Goal: Book appointment/travel/reservation

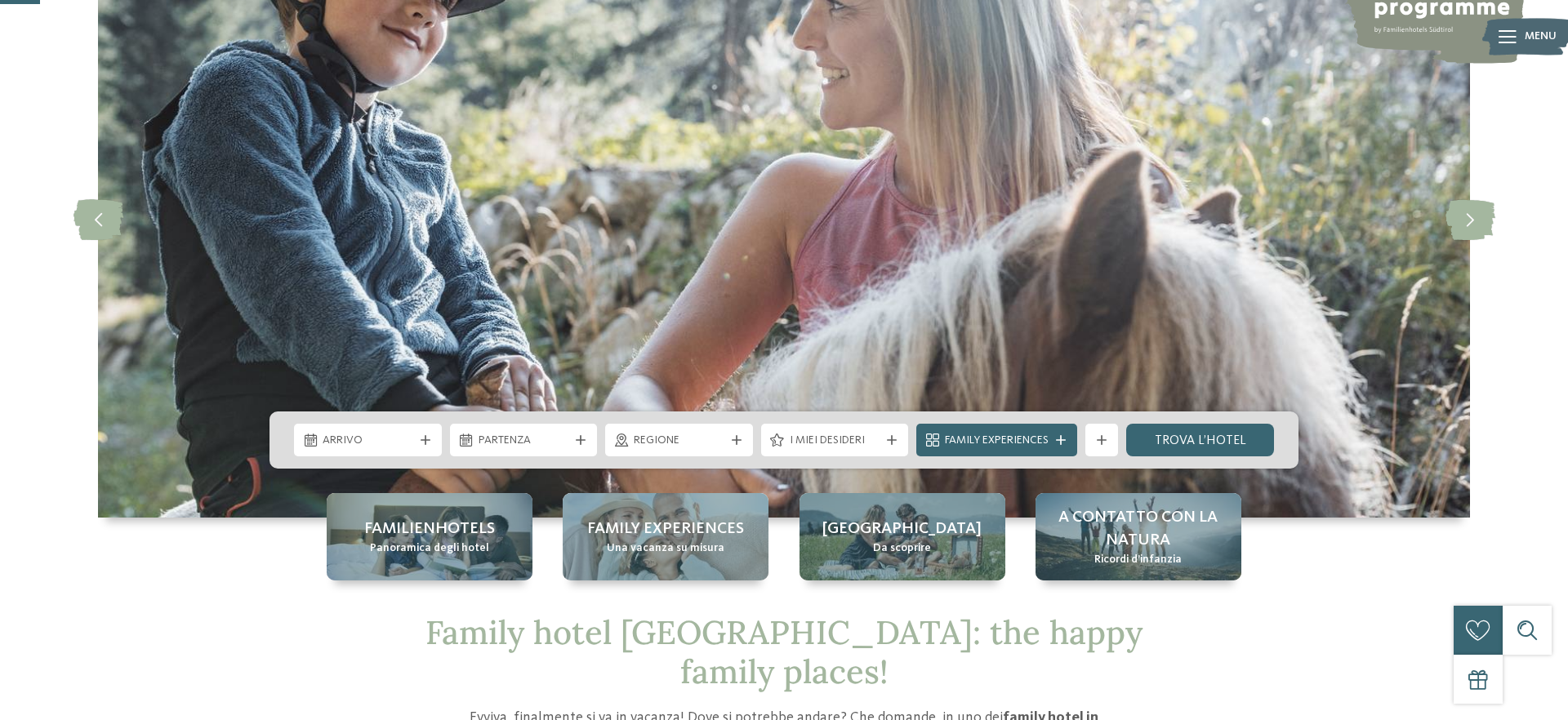
scroll to position [183, 0]
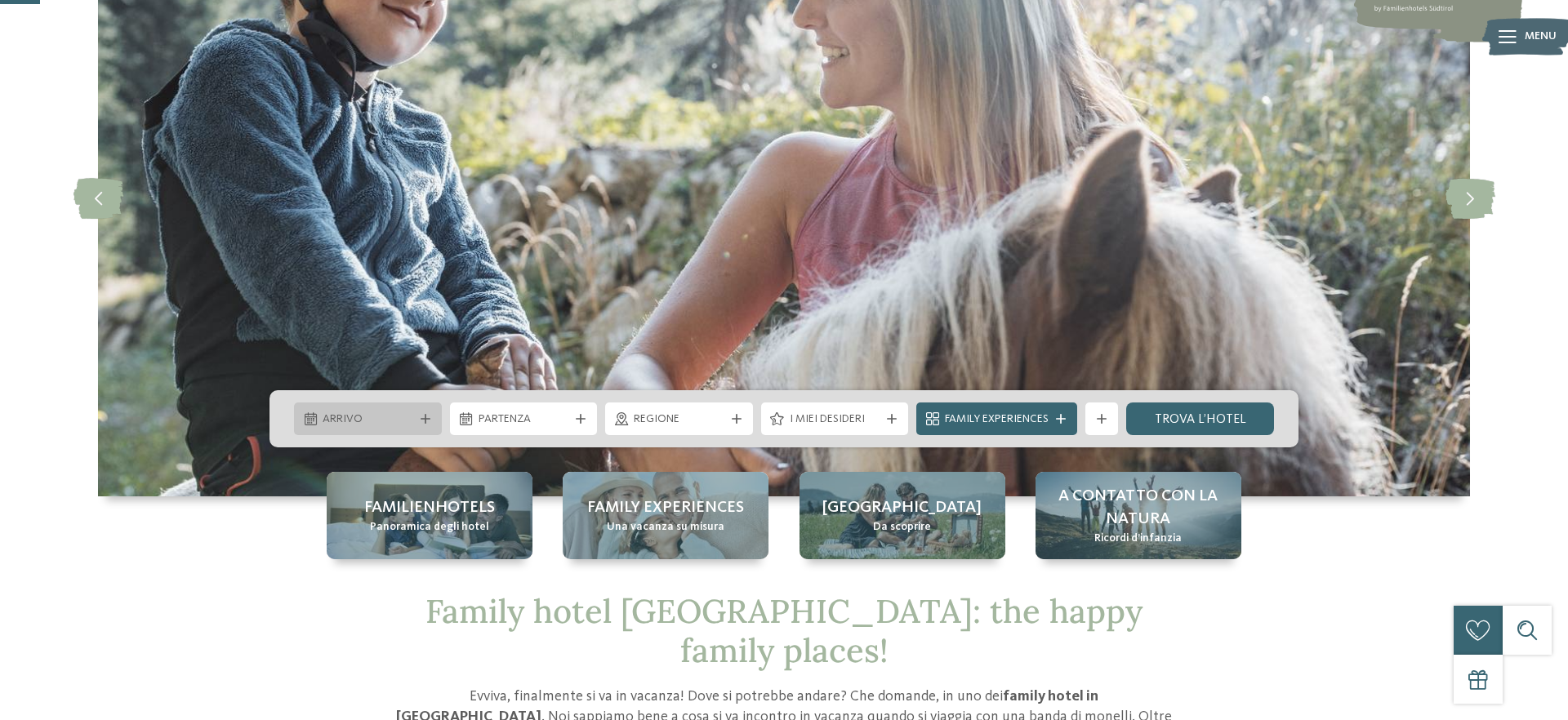
click at [345, 417] on span "Arrivo" at bounding box center [368, 420] width 91 height 17
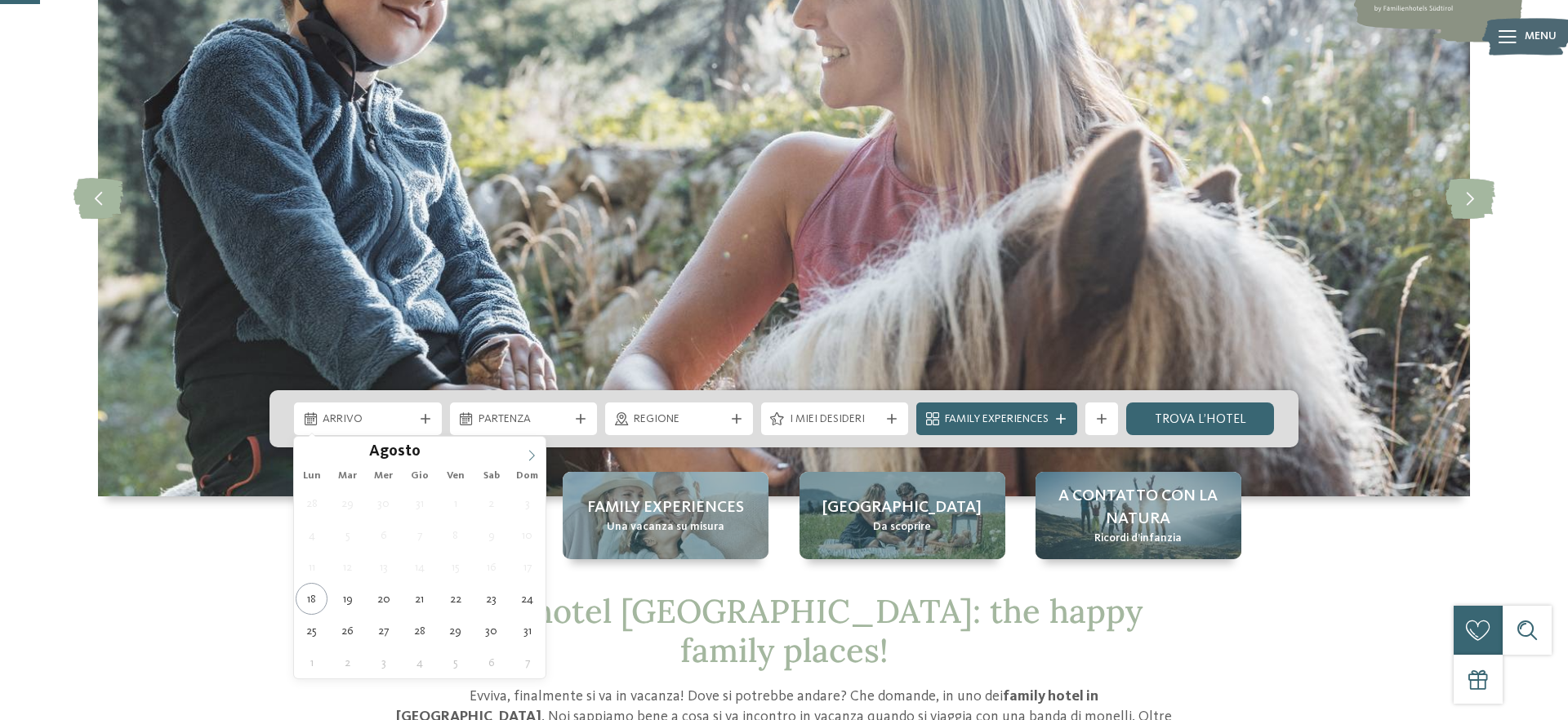
click at [531, 454] on icon at bounding box center [531, 455] width 11 height 11
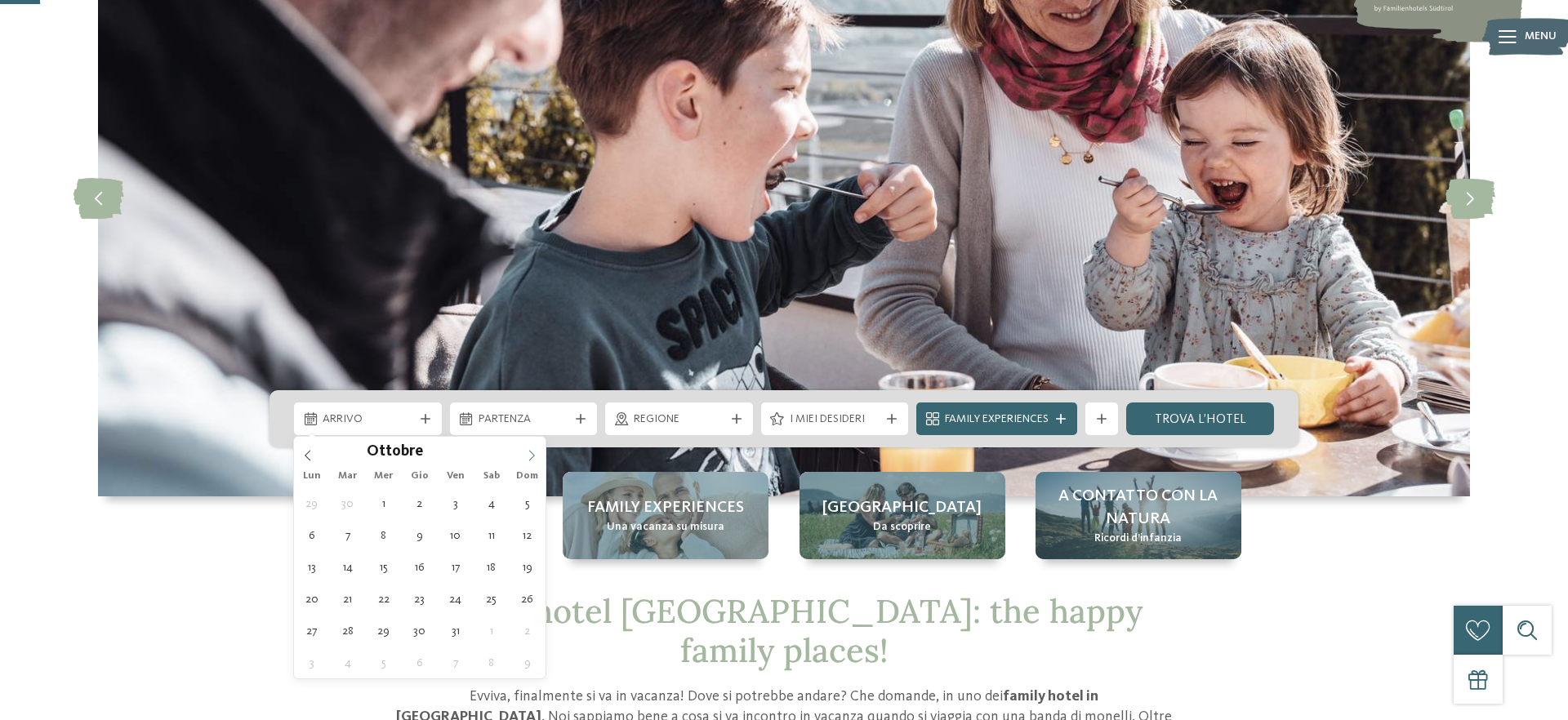
click at [531, 454] on icon at bounding box center [531, 455] width 11 height 11
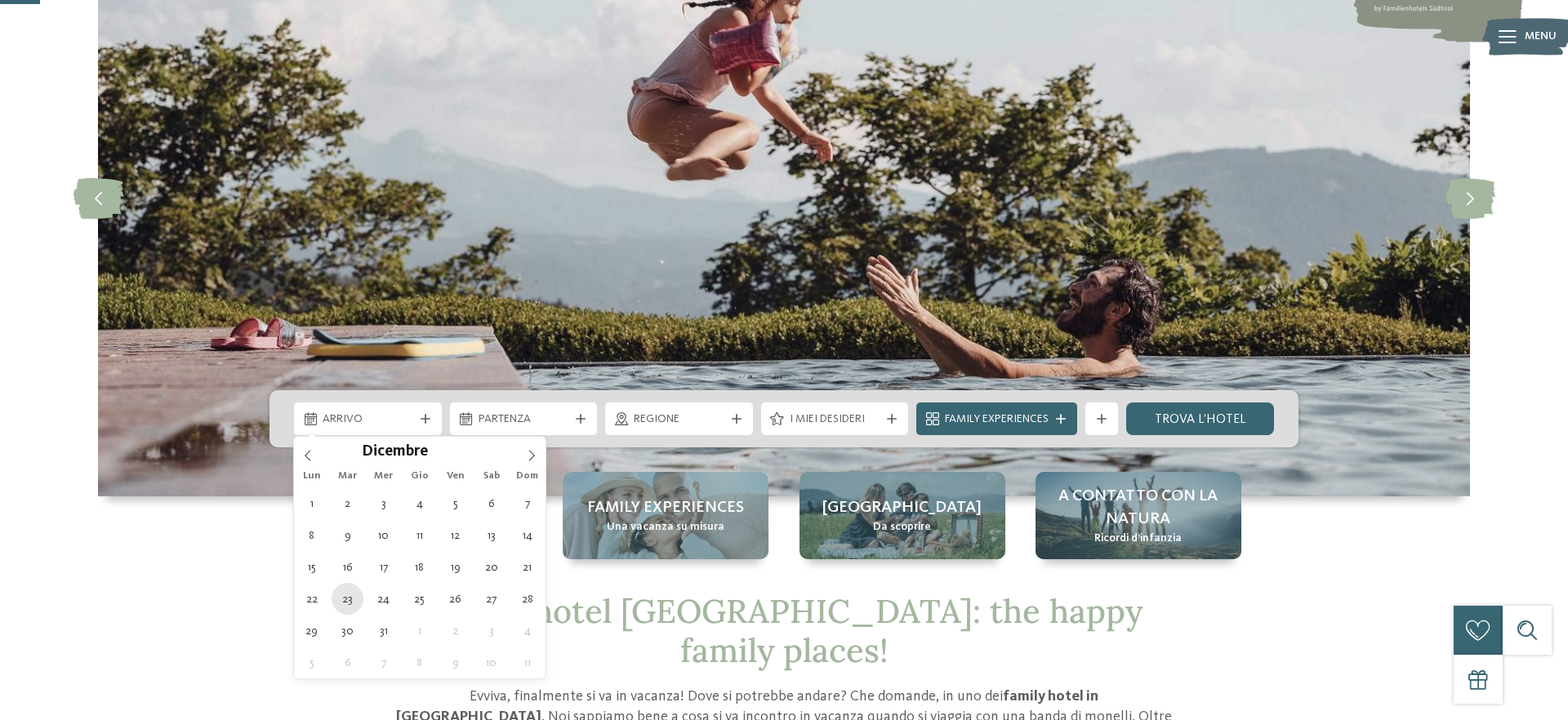
type div "[DATE]"
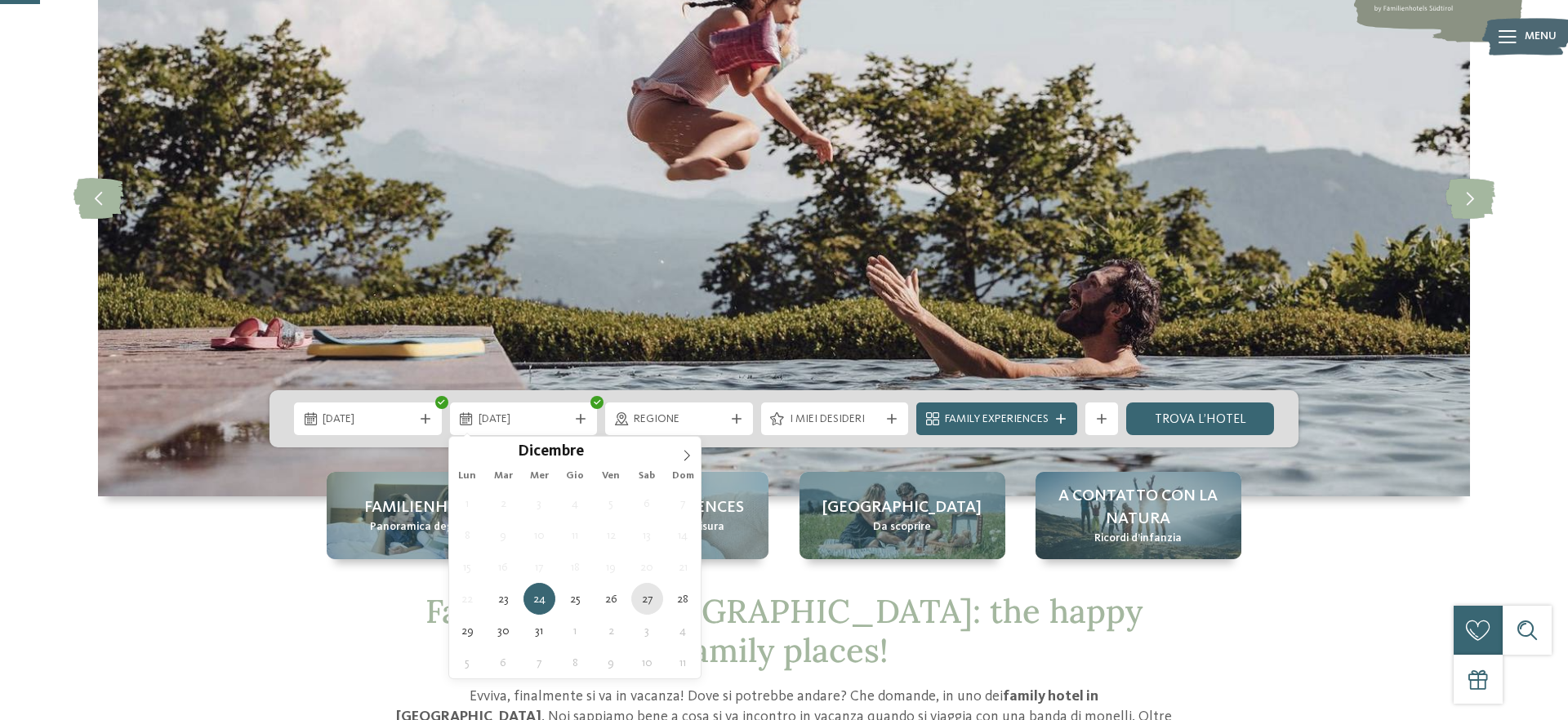
type div "[DATE]"
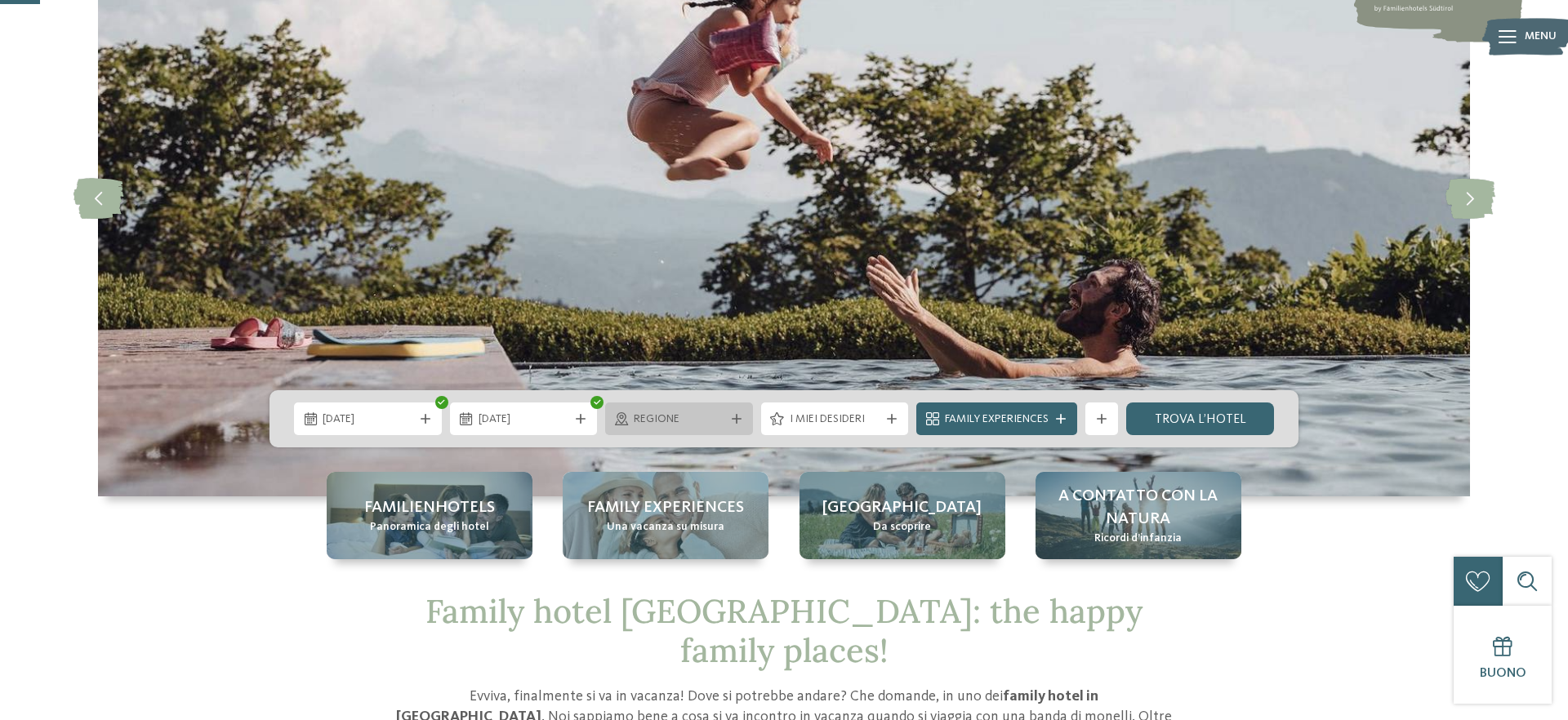
click at [684, 420] on span "Regione" at bounding box center [679, 420] width 91 height 17
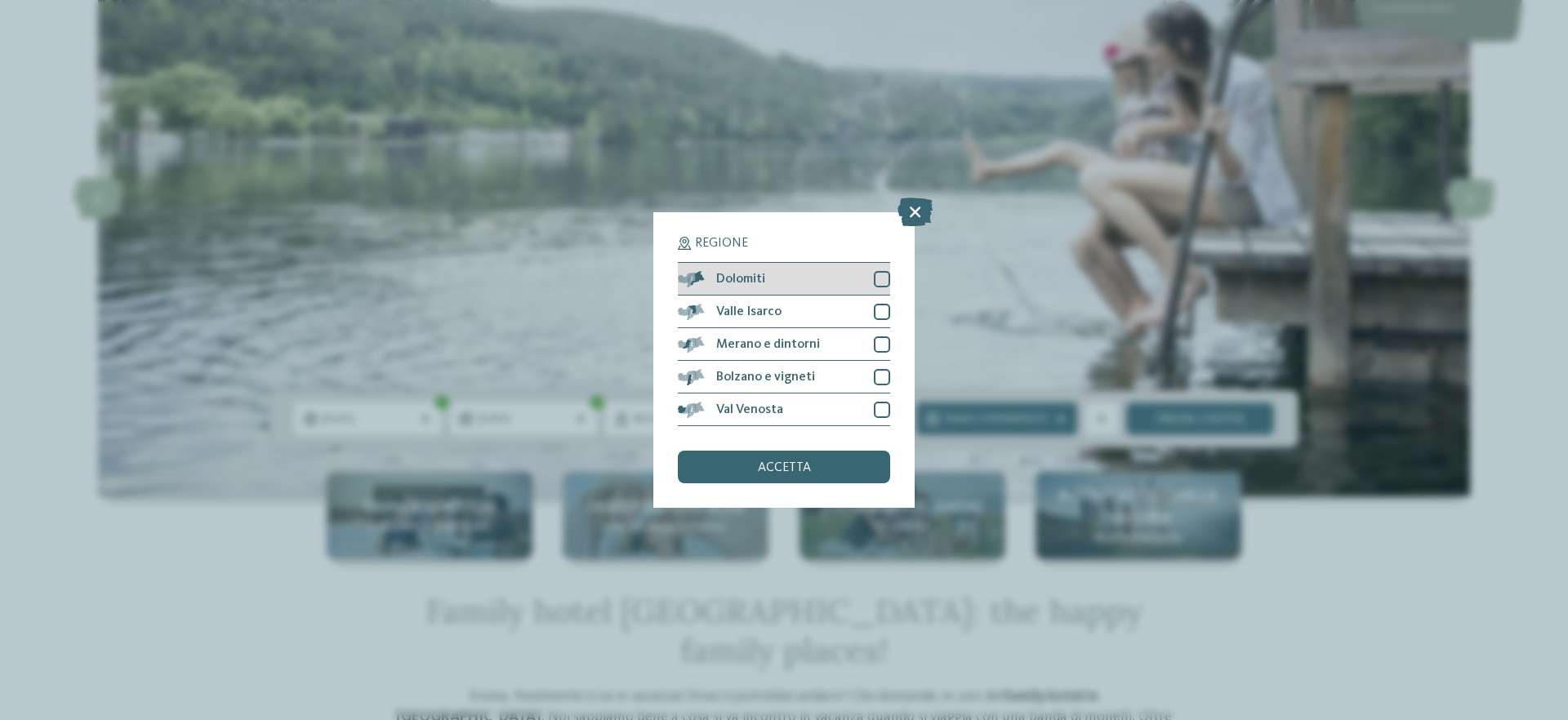
click at [885, 279] on div at bounding box center [882, 279] width 17 height 17
click at [878, 379] on div at bounding box center [882, 378] width 17 height 17
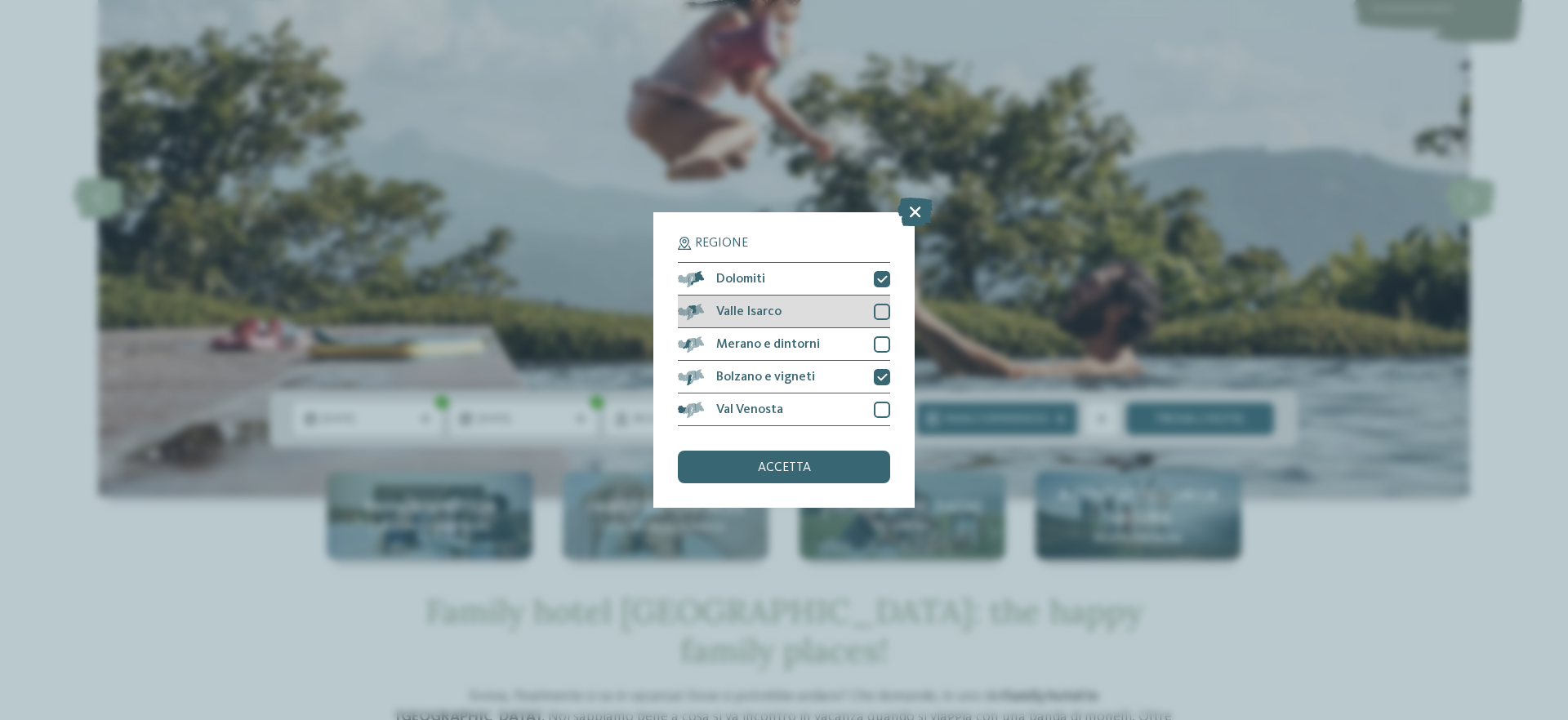
click at [882, 311] on div at bounding box center [882, 312] width 17 height 17
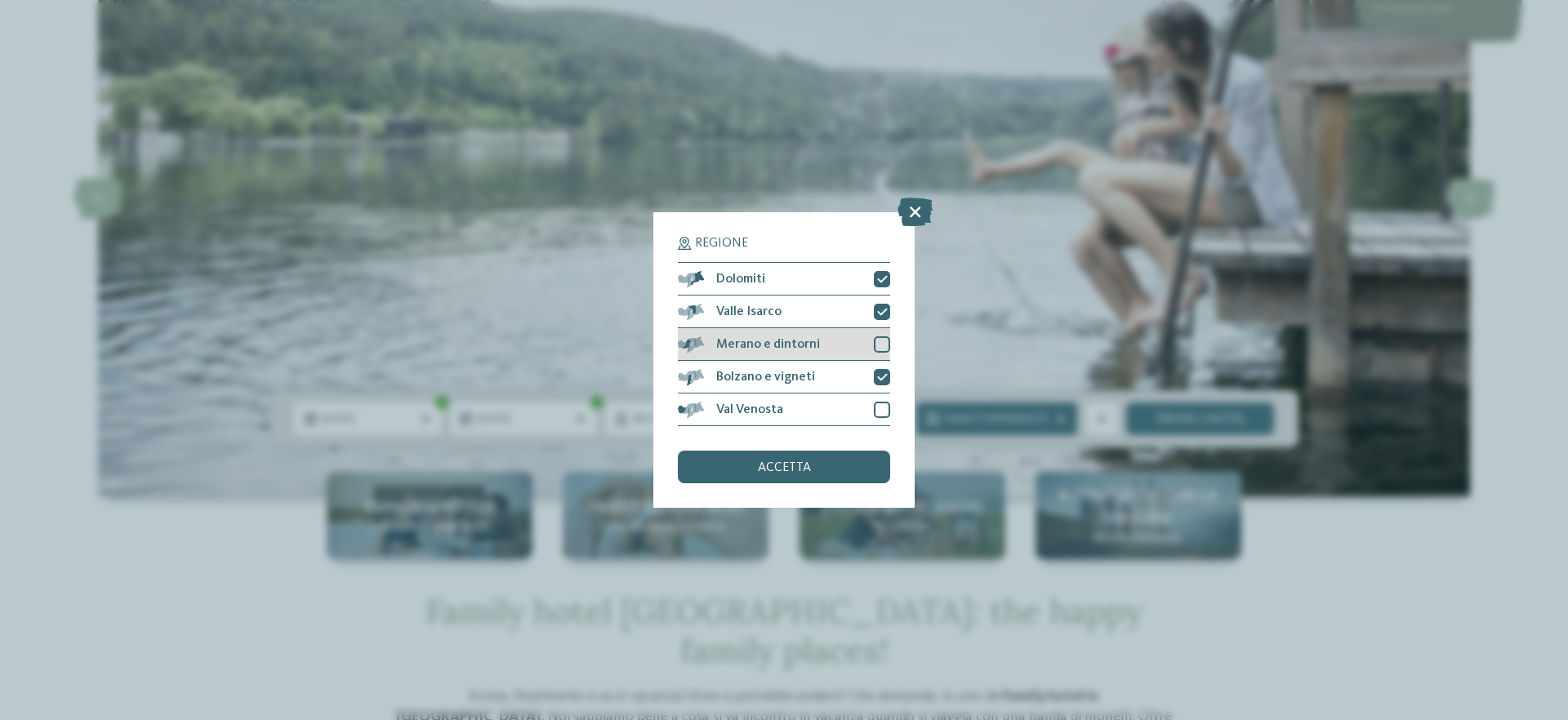
click at [882, 341] on div at bounding box center [882, 345] width 17 height 17
click at [884, 410] on div at bounding box center [882, 410] width 17 height 17
click at [803, 472] on span "accetta" at bounding box center [784, 468] width 53 height 13
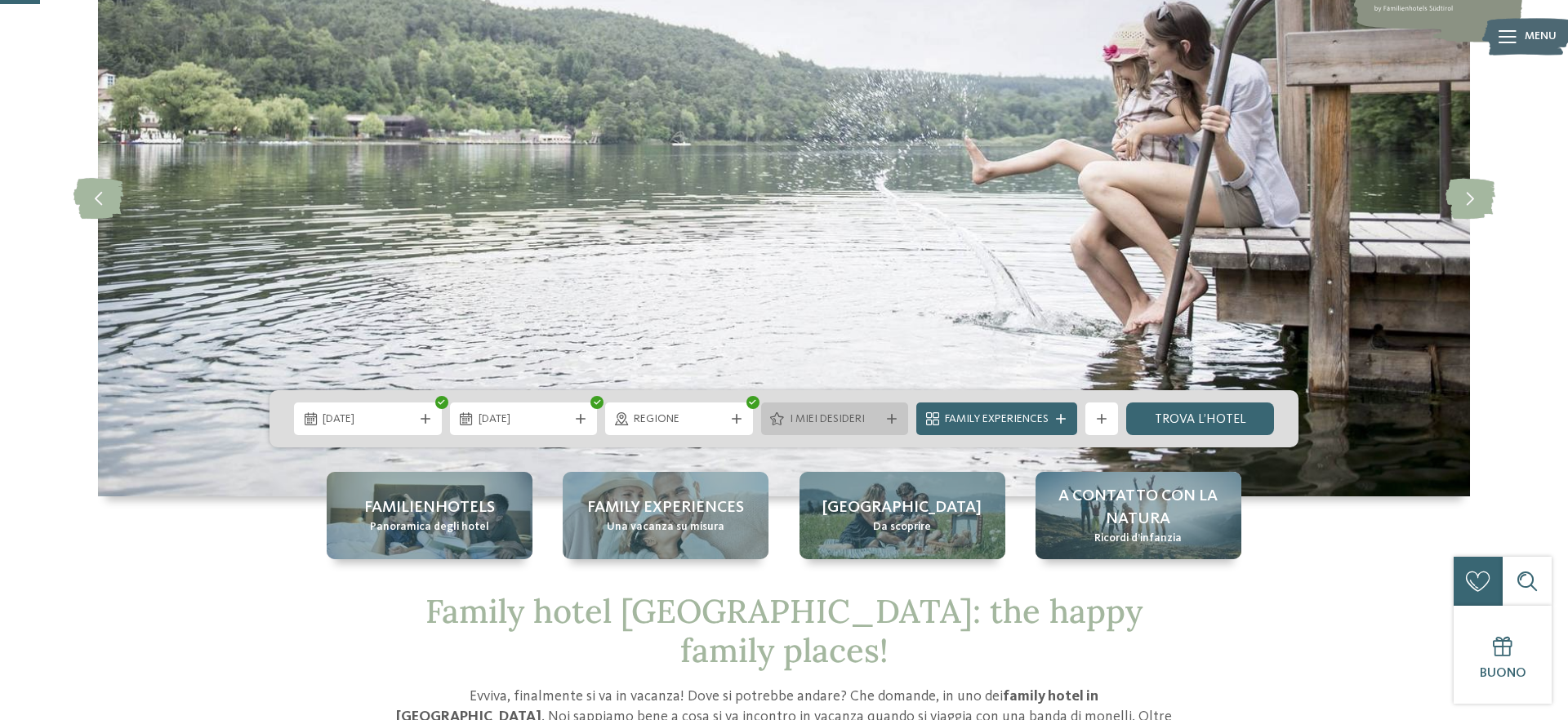
click at [815, 410] on div "I miei desideri" at bounding box center [835, 418] width 99 height 18
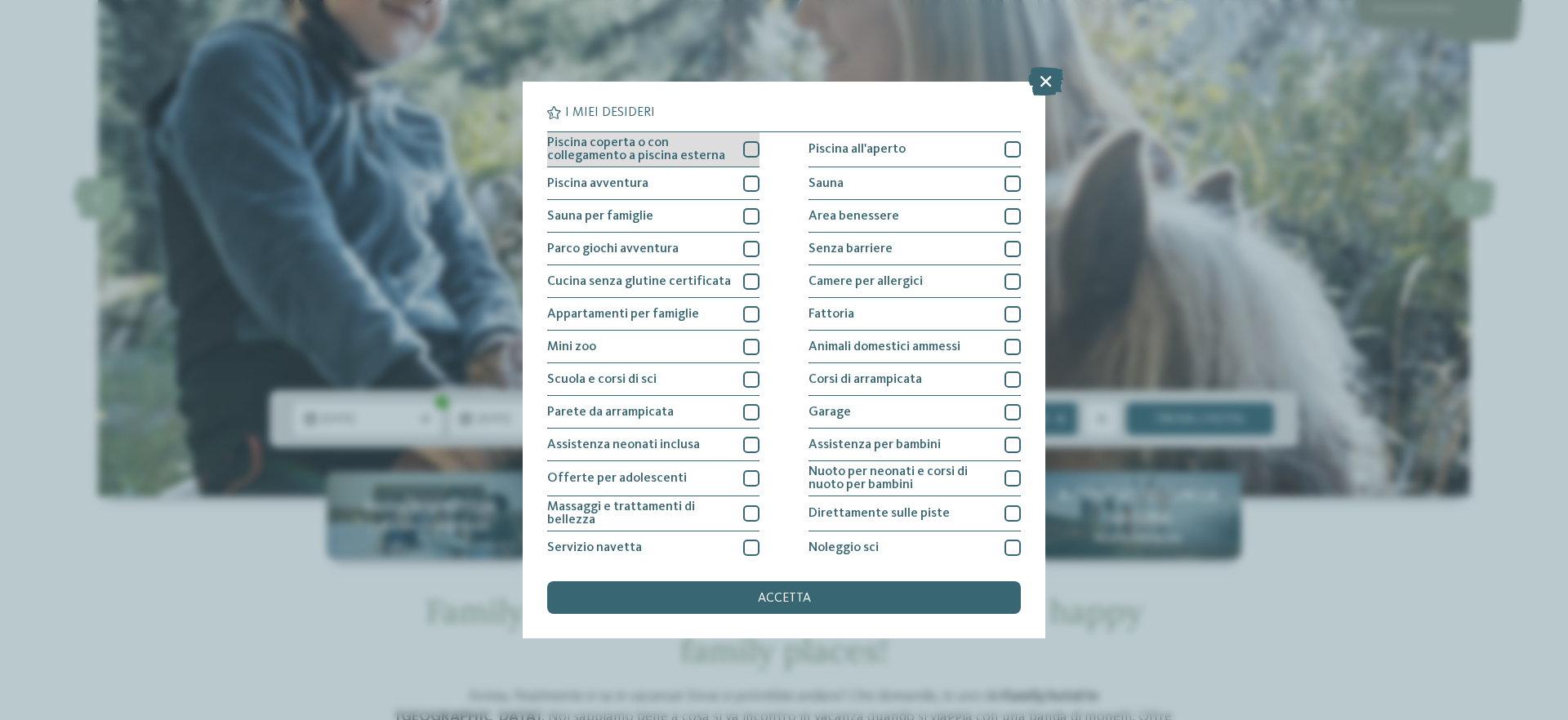
click at [727, 152] on span "Piscina coperta o con collegamento a piscina esterna" at bounding box center [639, 149] width 184 height 26
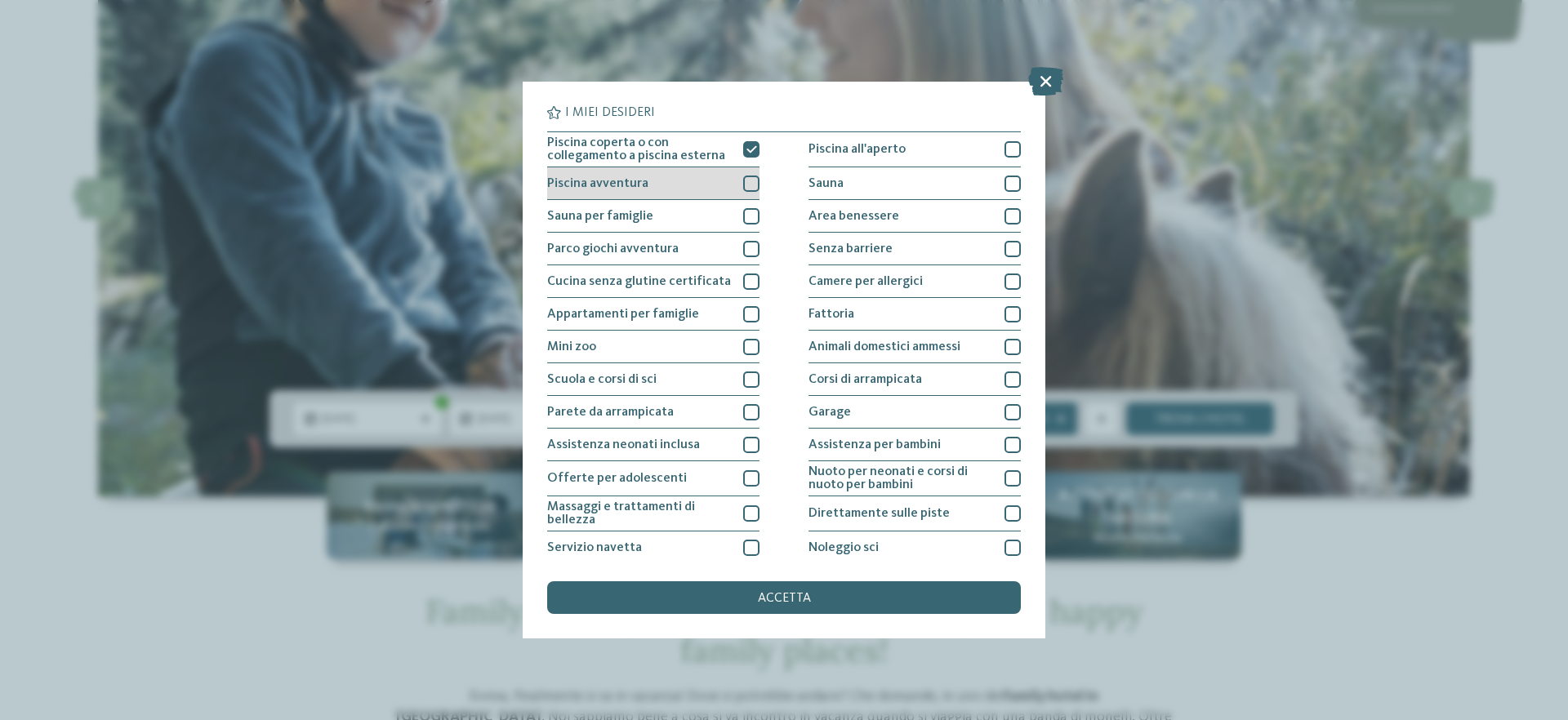
click at [750, 184] on div at bounding box center [752, 184] width 17 height 17
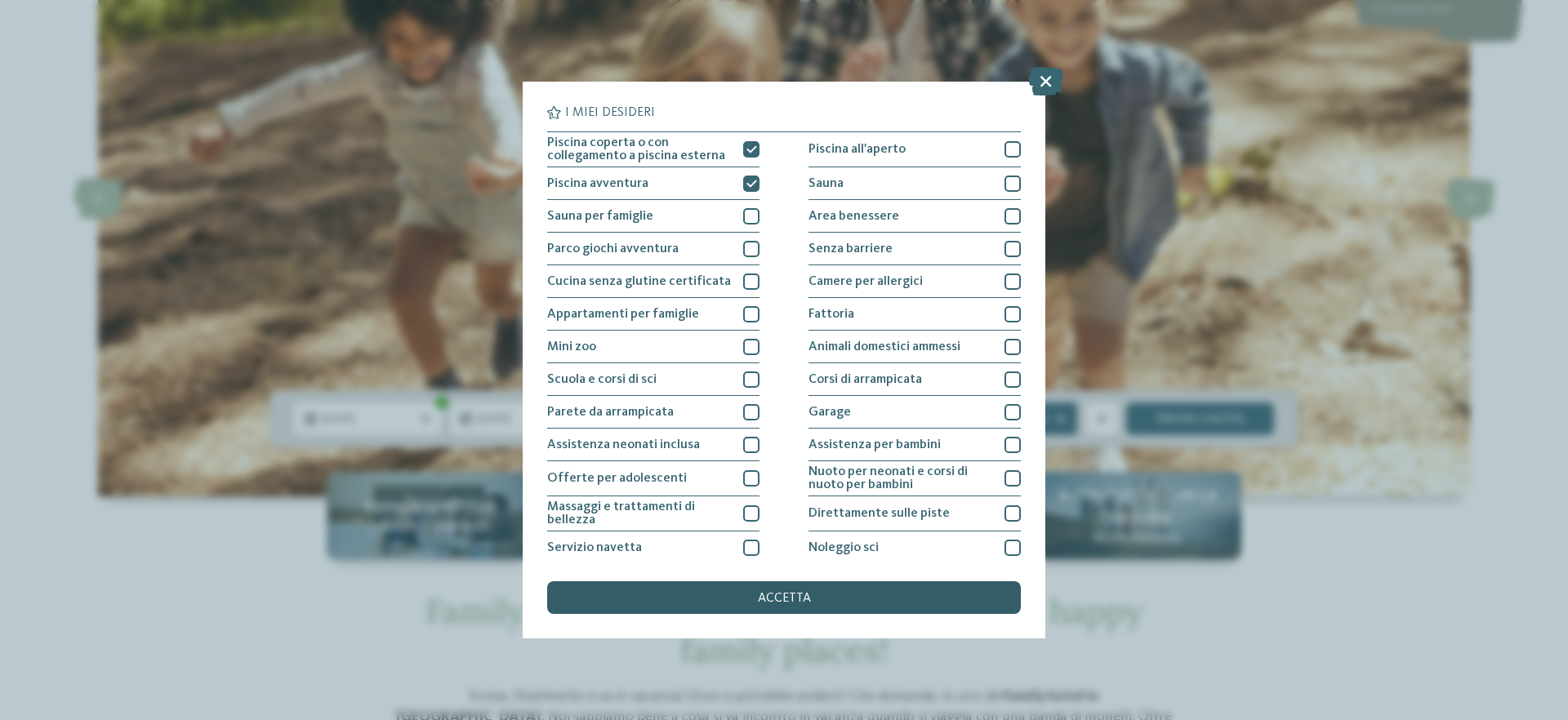
click at [758, 606] on div "accetta" at bounding box center [784, 597] width 474 height 32
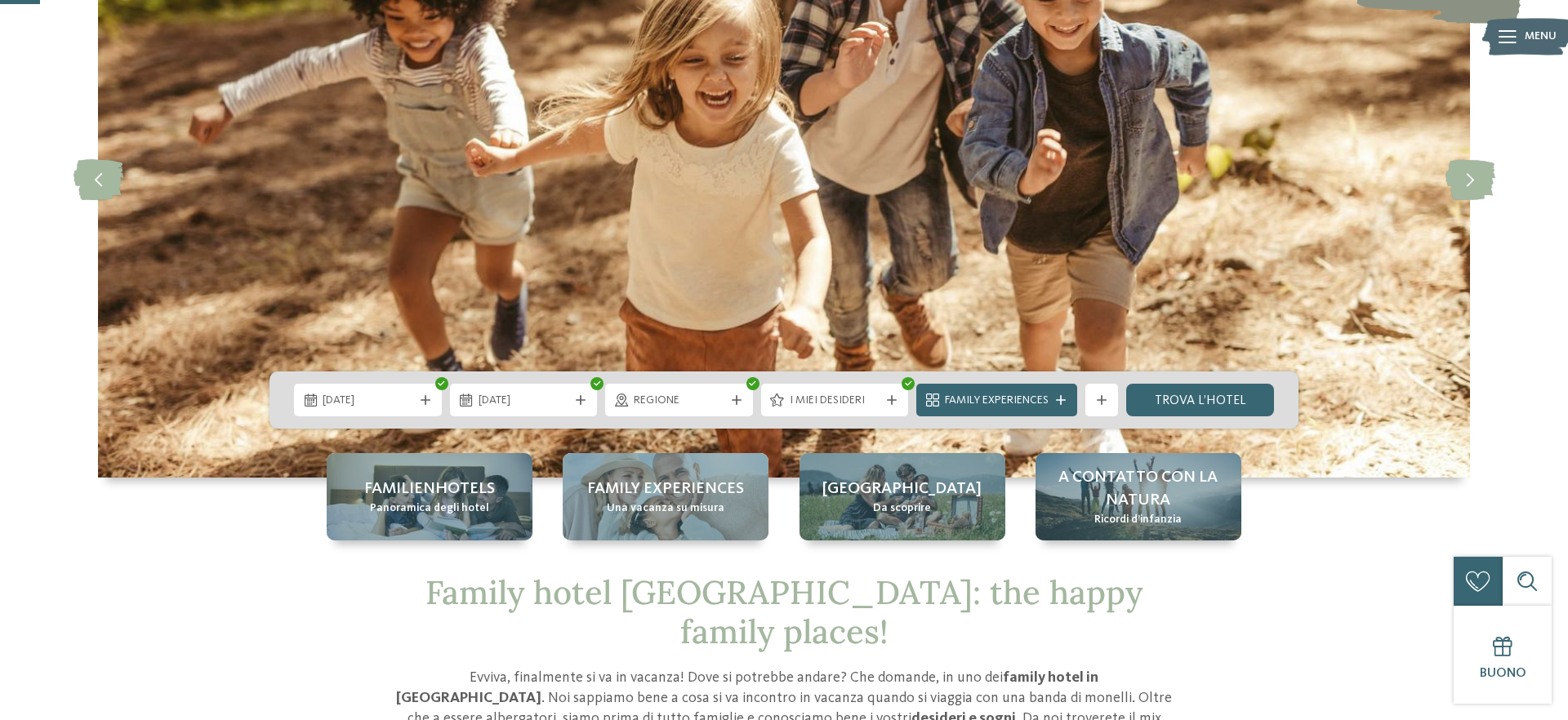
scroll to position [205, 0]
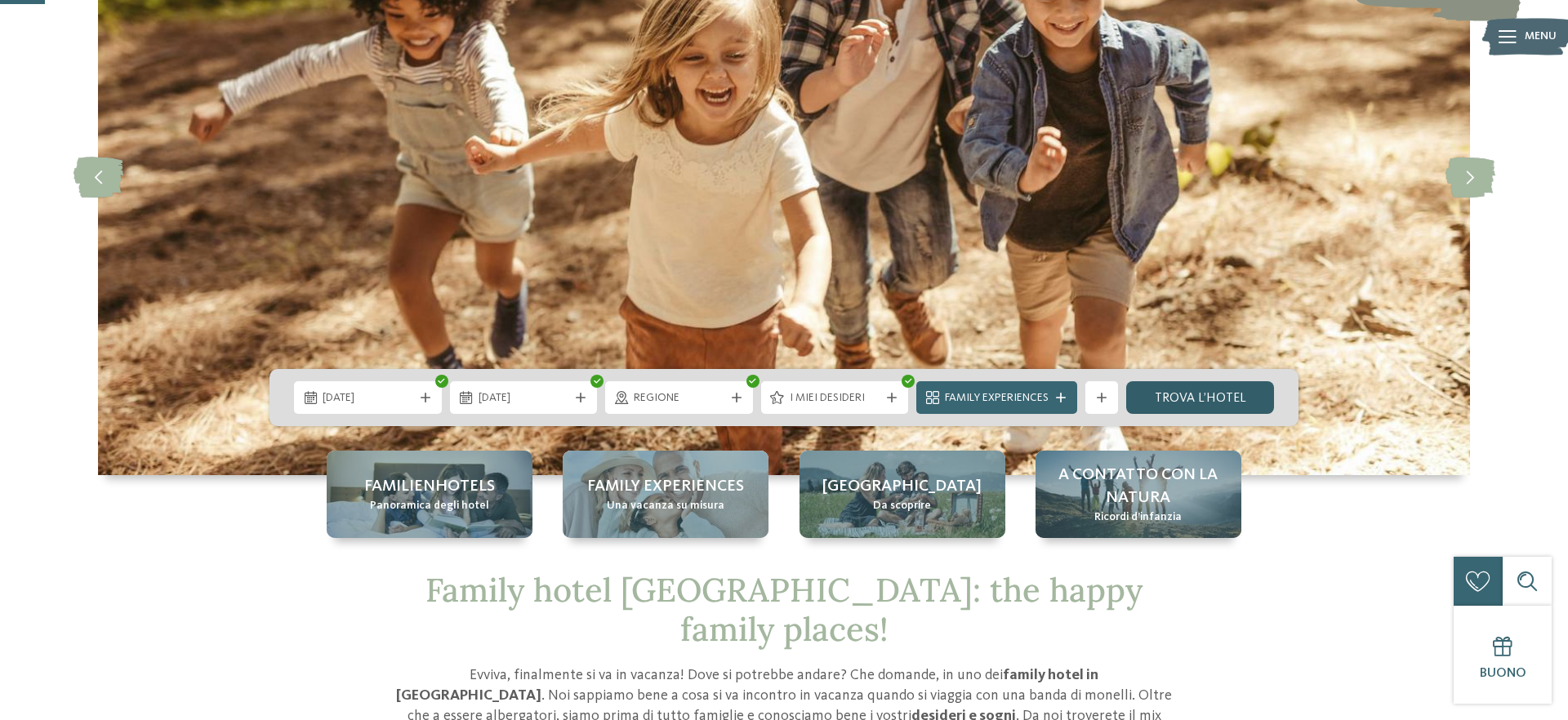
click at [1181, 391] on link "trova l’hotel" at bounding box center [1201, 397] width 148 height 32
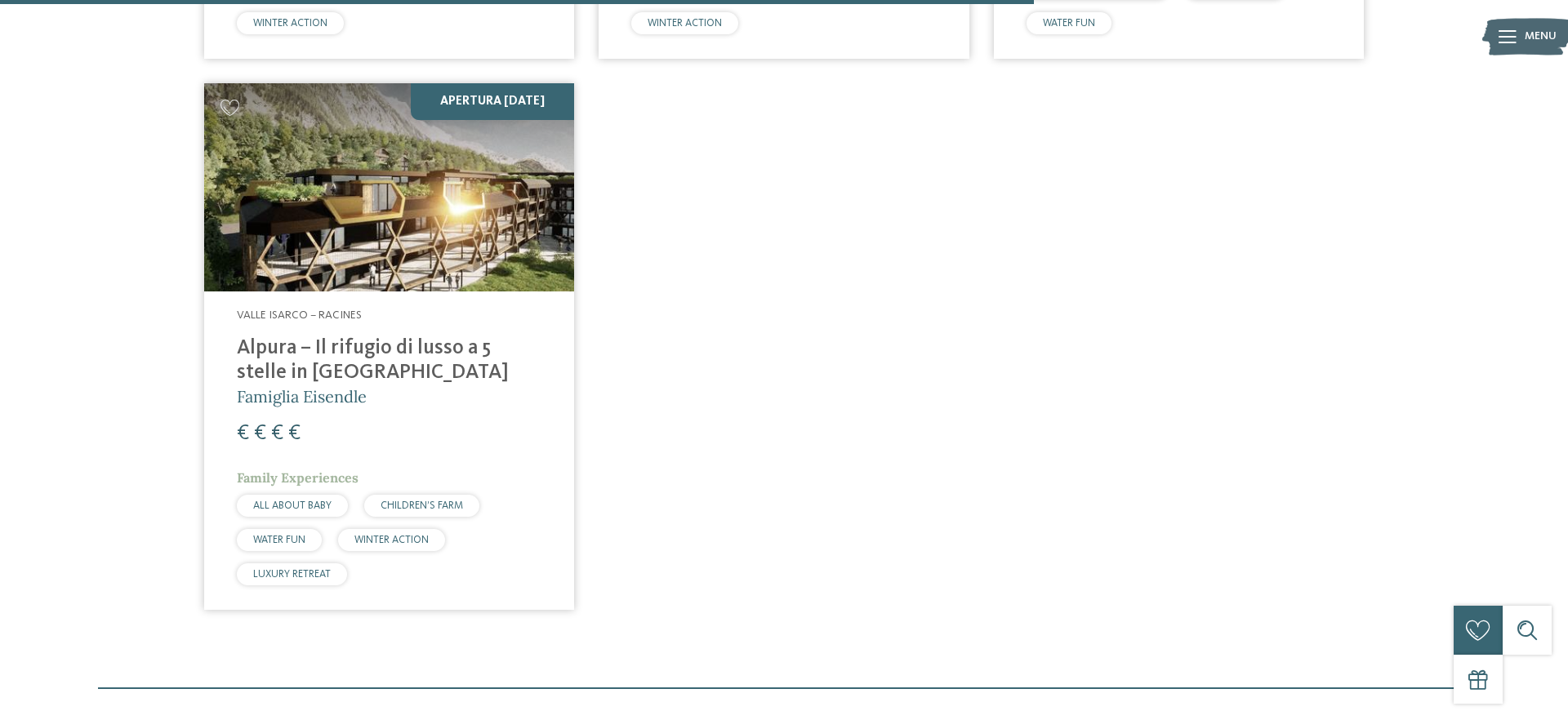
scroll to position [1634, 0]
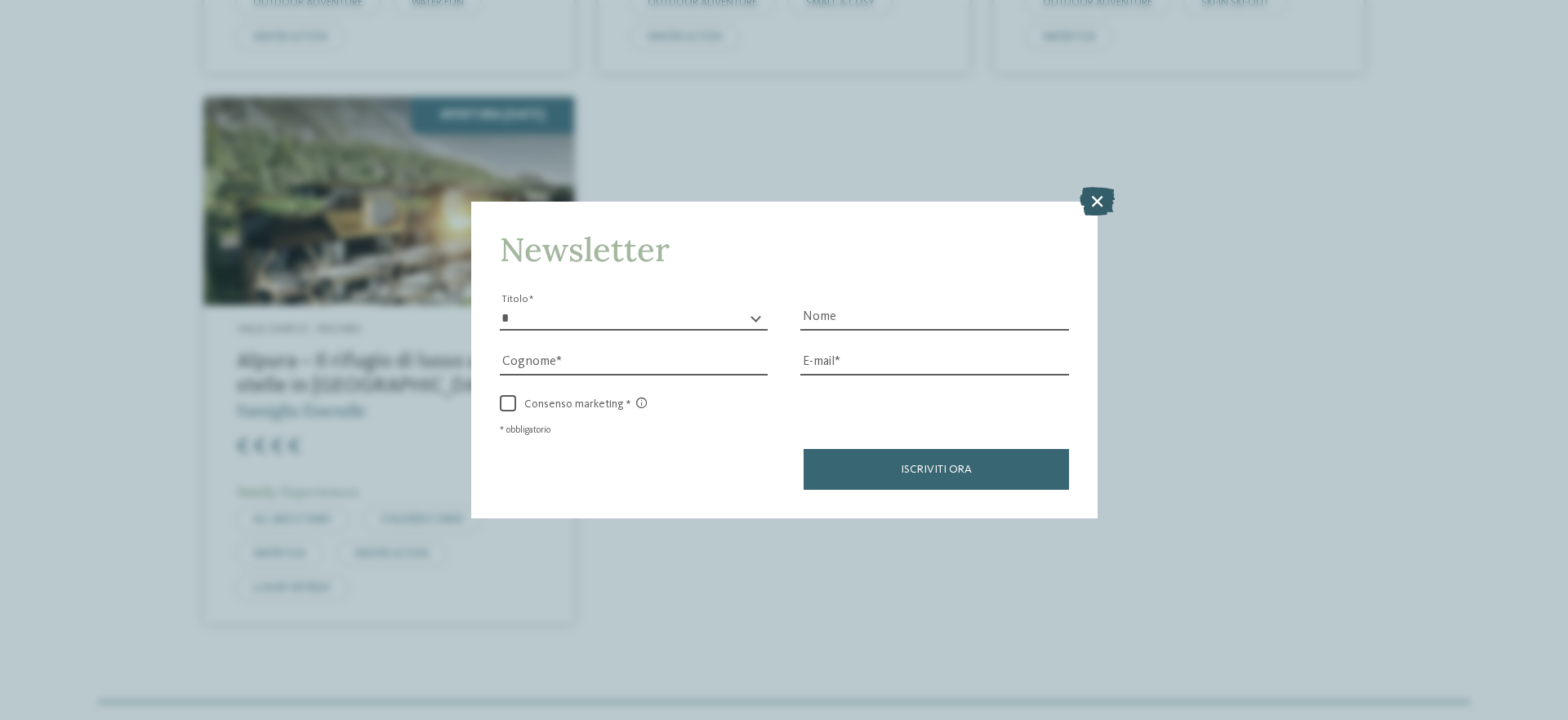
click at [1093, 201] on icon at bounding box center [1097, 200] width 35 height 29
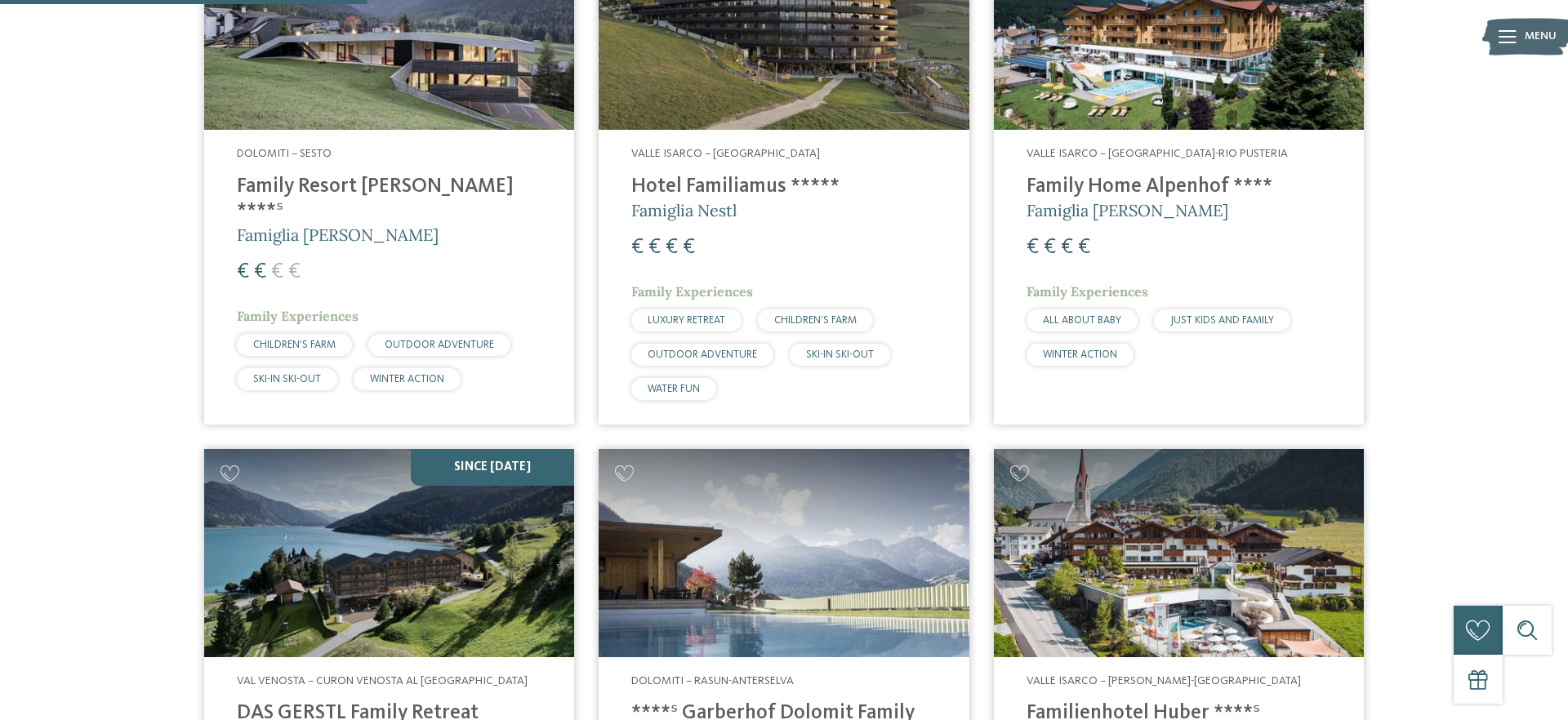
scroll to position [494, 0]
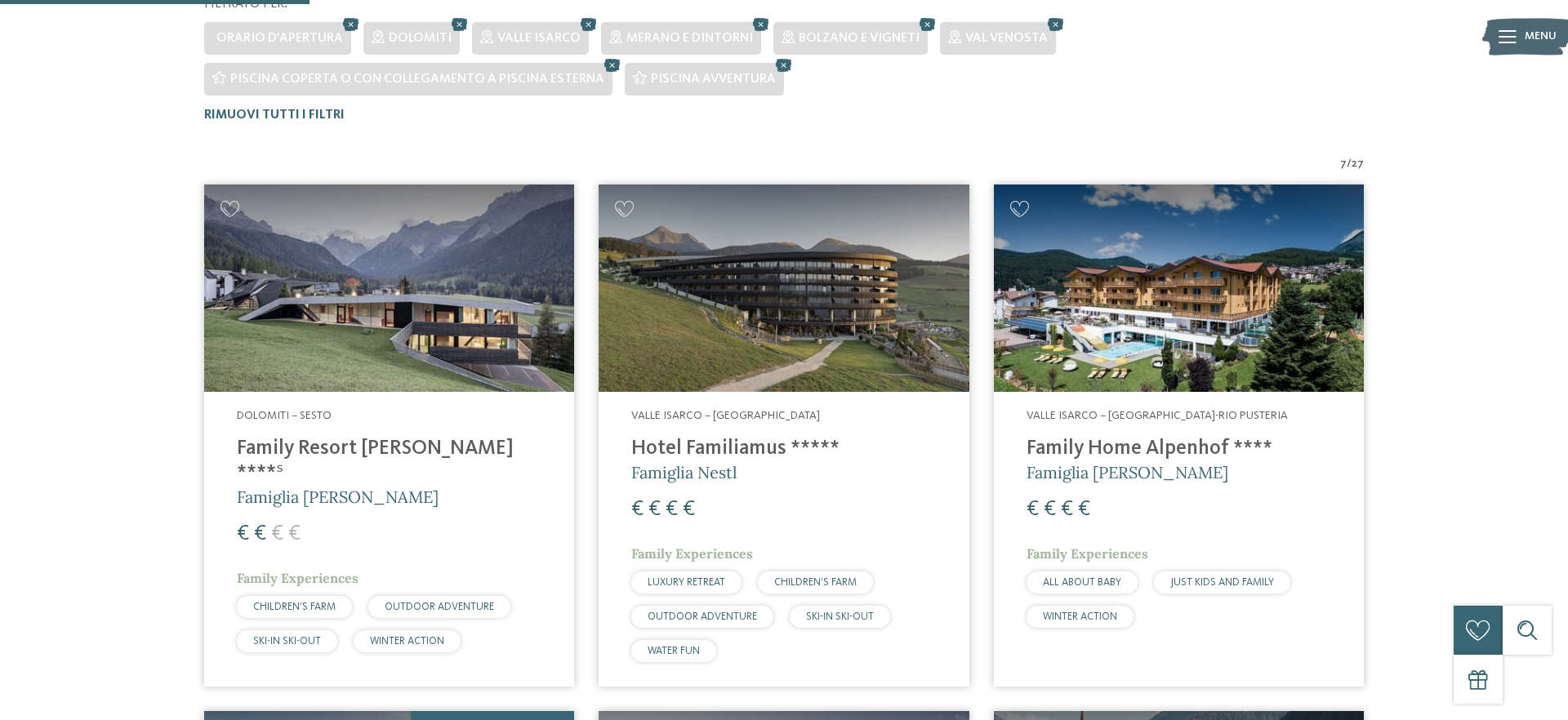
click at [468, 310] on img at bounding box center [390, 288] width 370 height 208
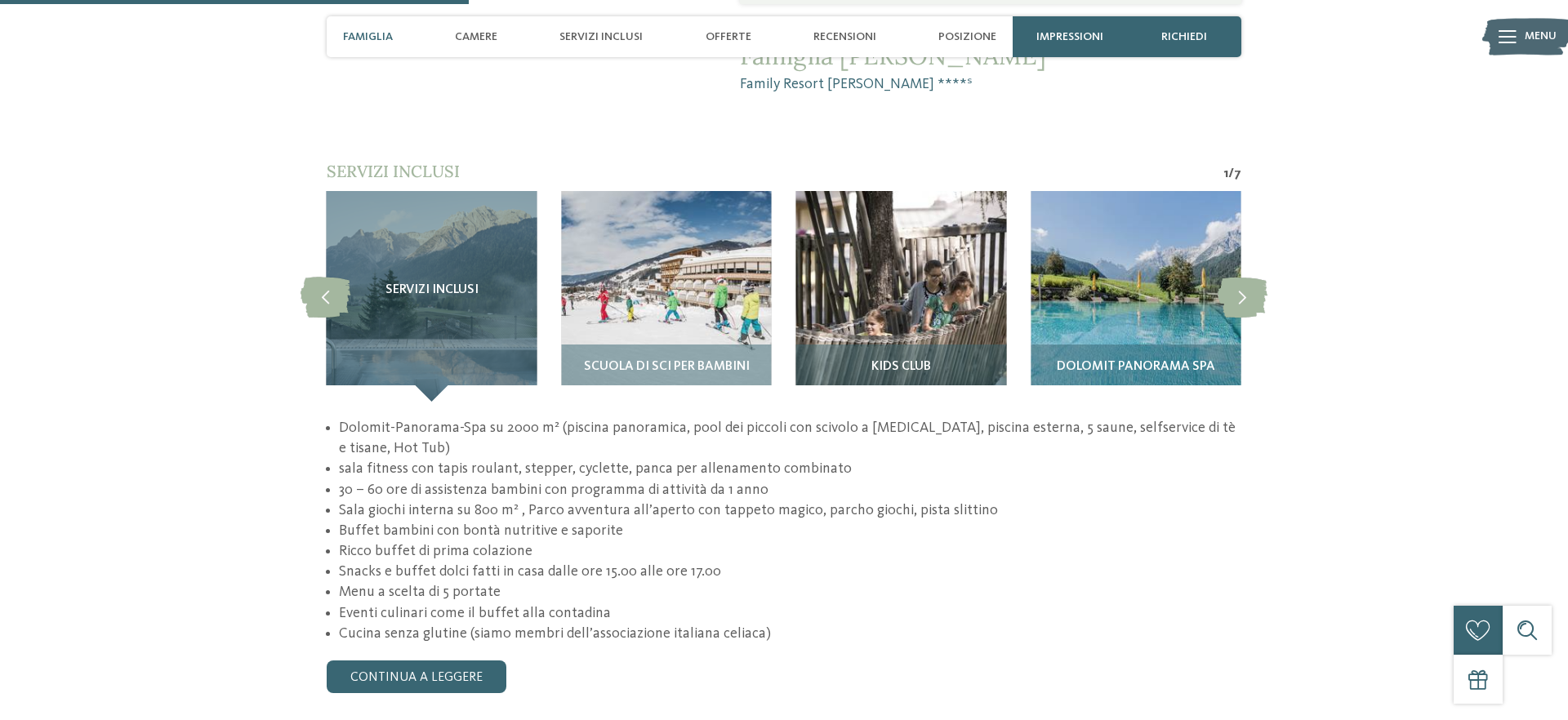
scroll to position [1488, 0]
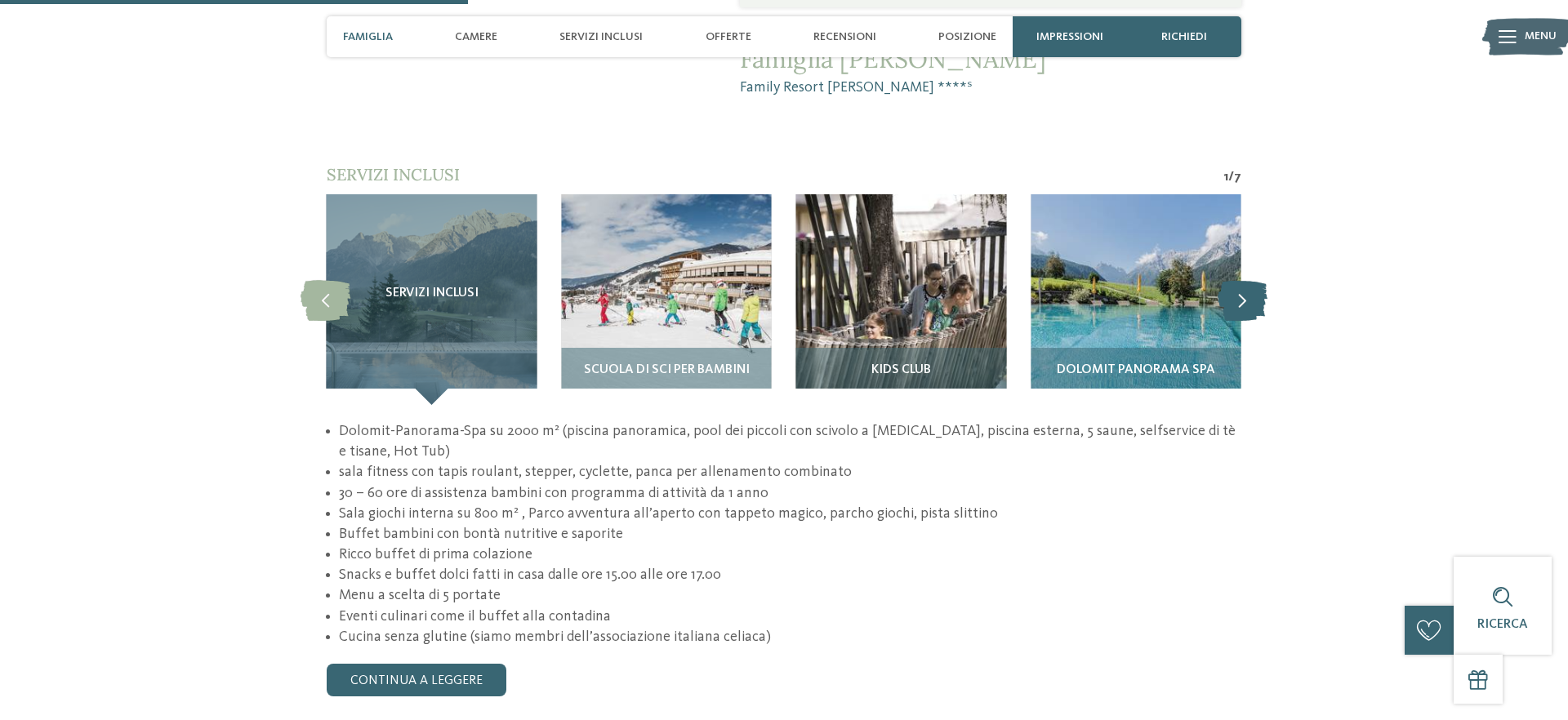
click at [1246, 279] on icon at bounding box center [1243, 300] width 50 height 41
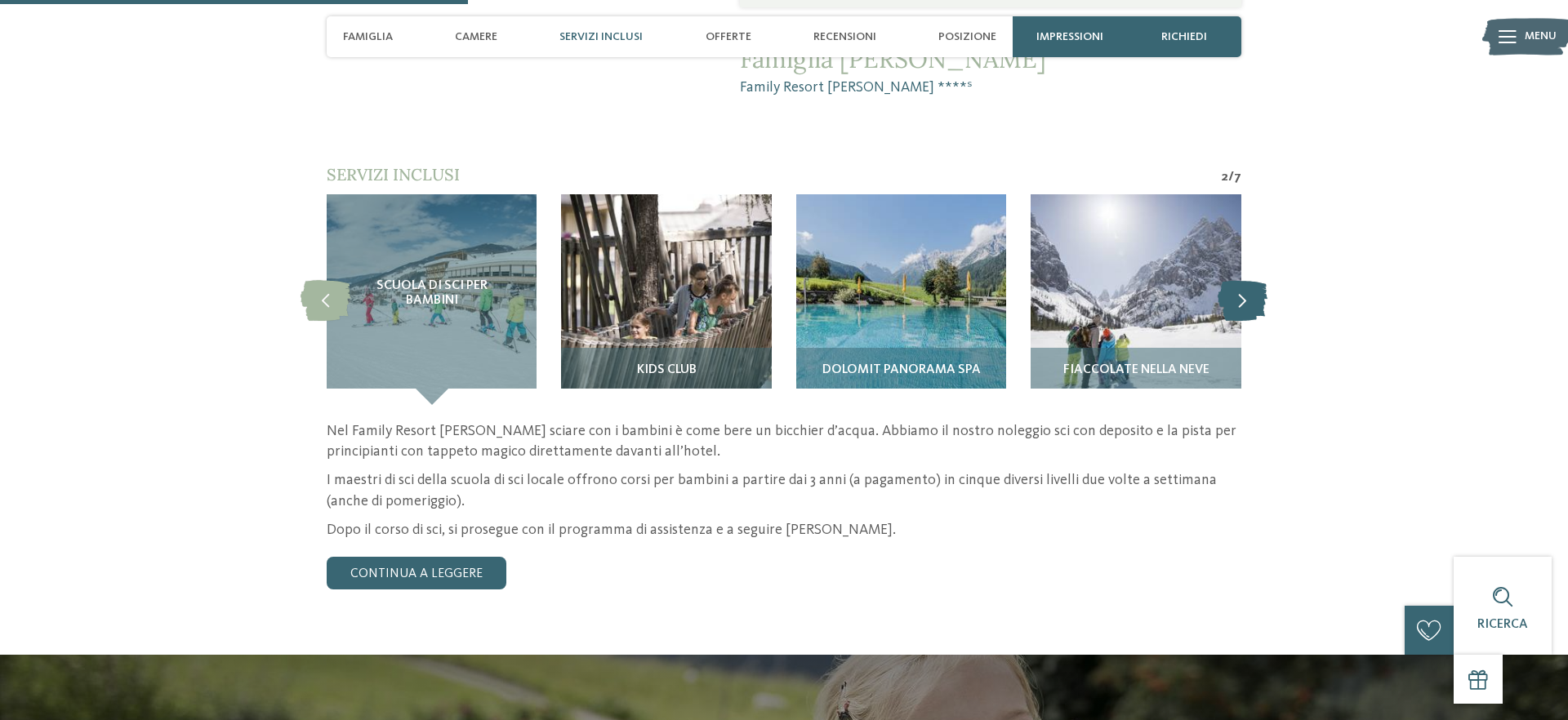
click at [1246, 279] on icon at bounding box center [1243, 300] width 50 height 41
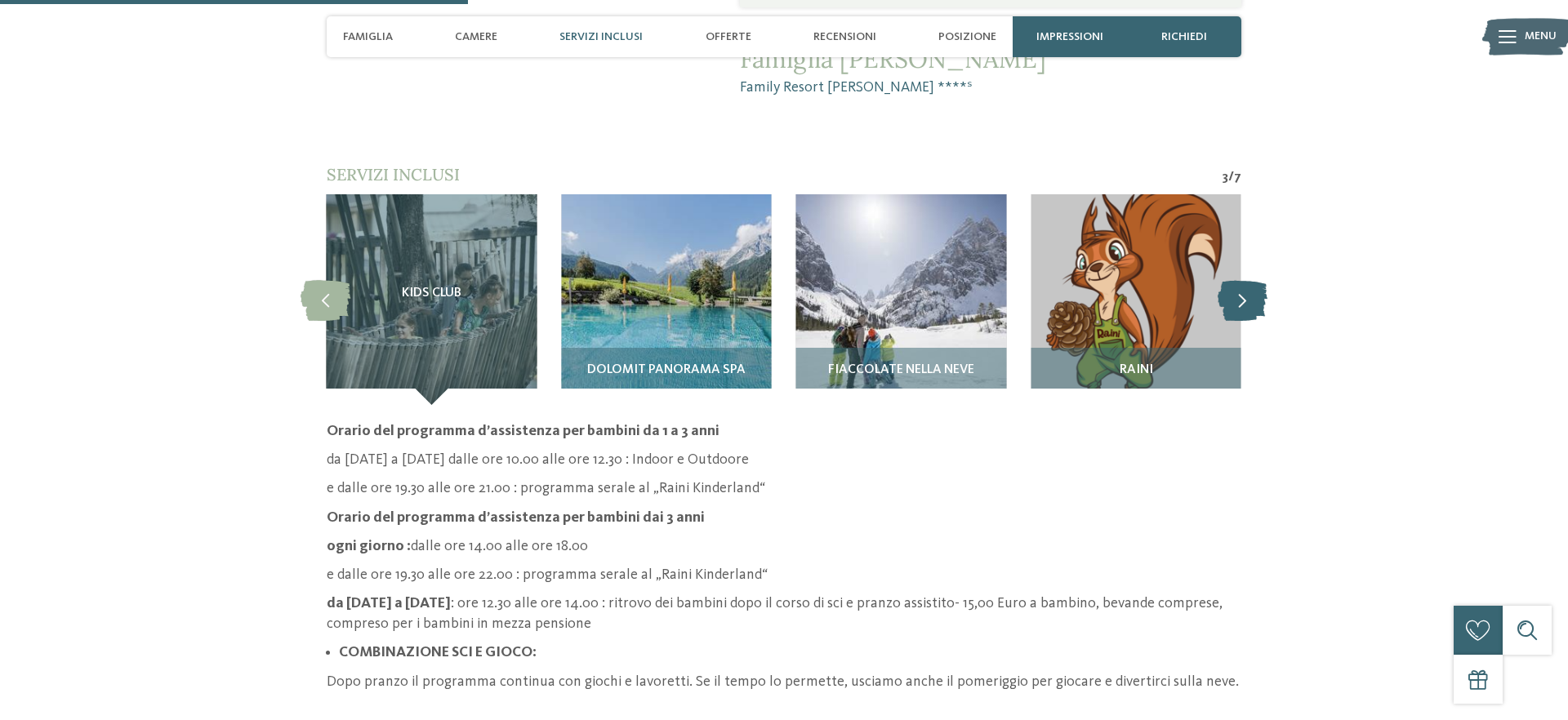
click at [1246, 279] on icon at bounding box center [1243, 300] width 50 height 41
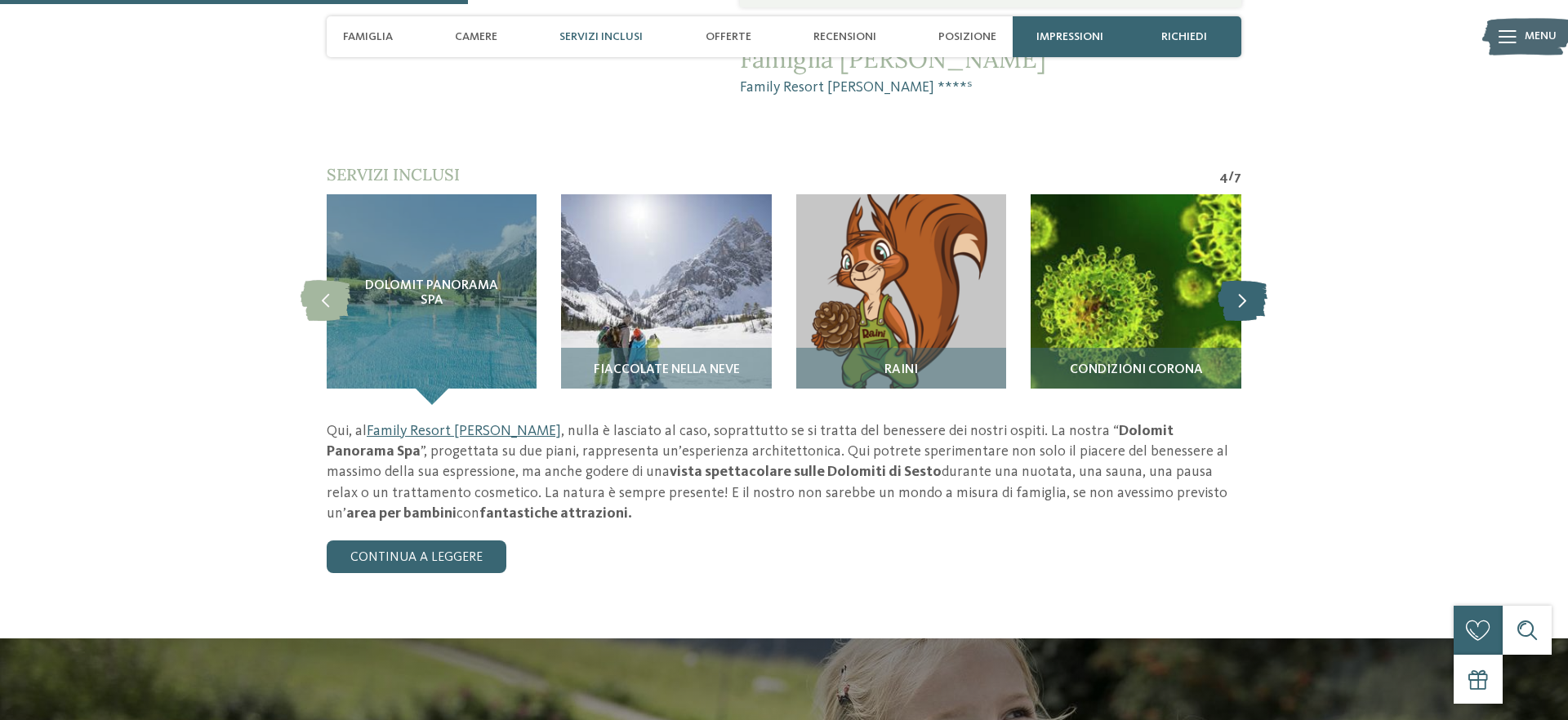
click at [1246, 279] on icon at bounding box center [1243, 300] width 50 height 41
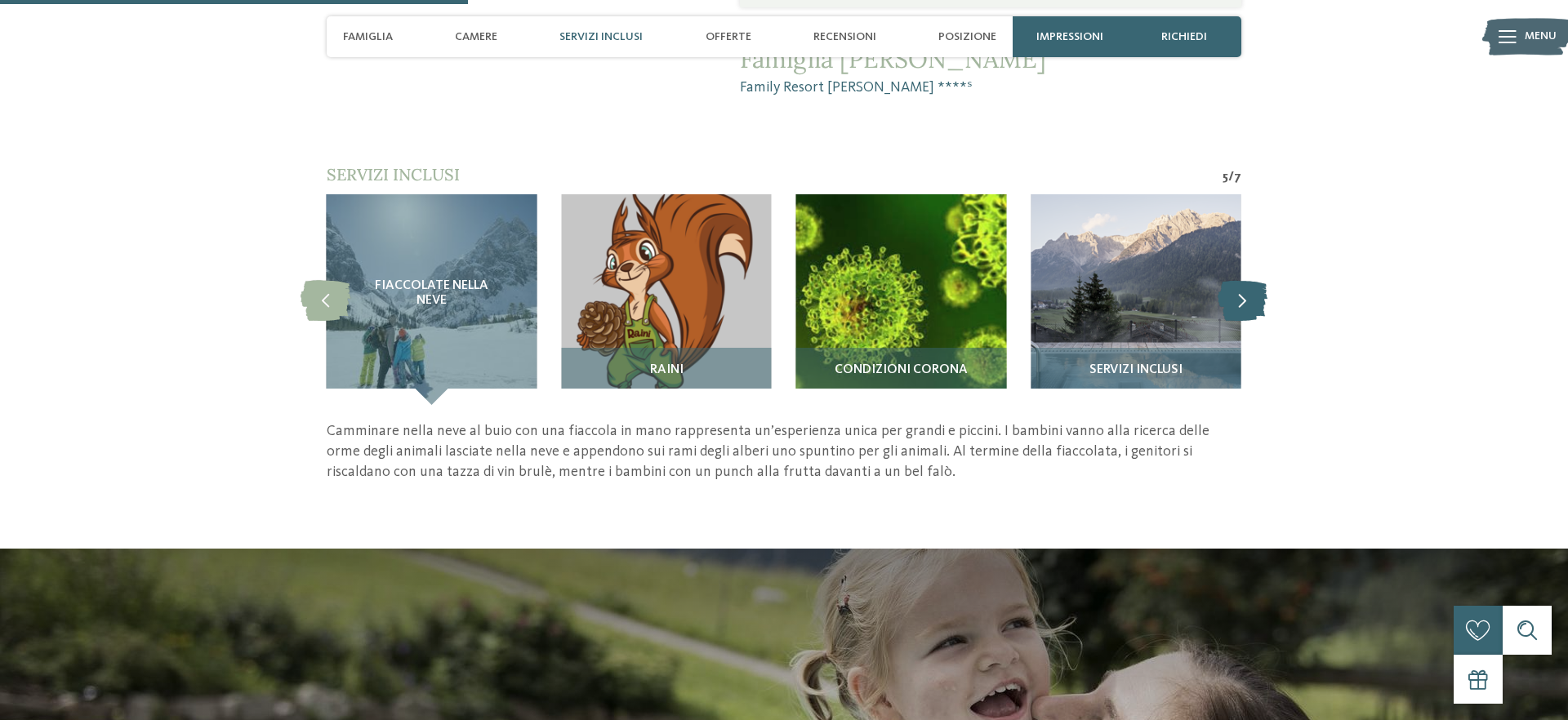
click at [1246, 279] on icon at bounding box center [1243, 300] width 50 height 41
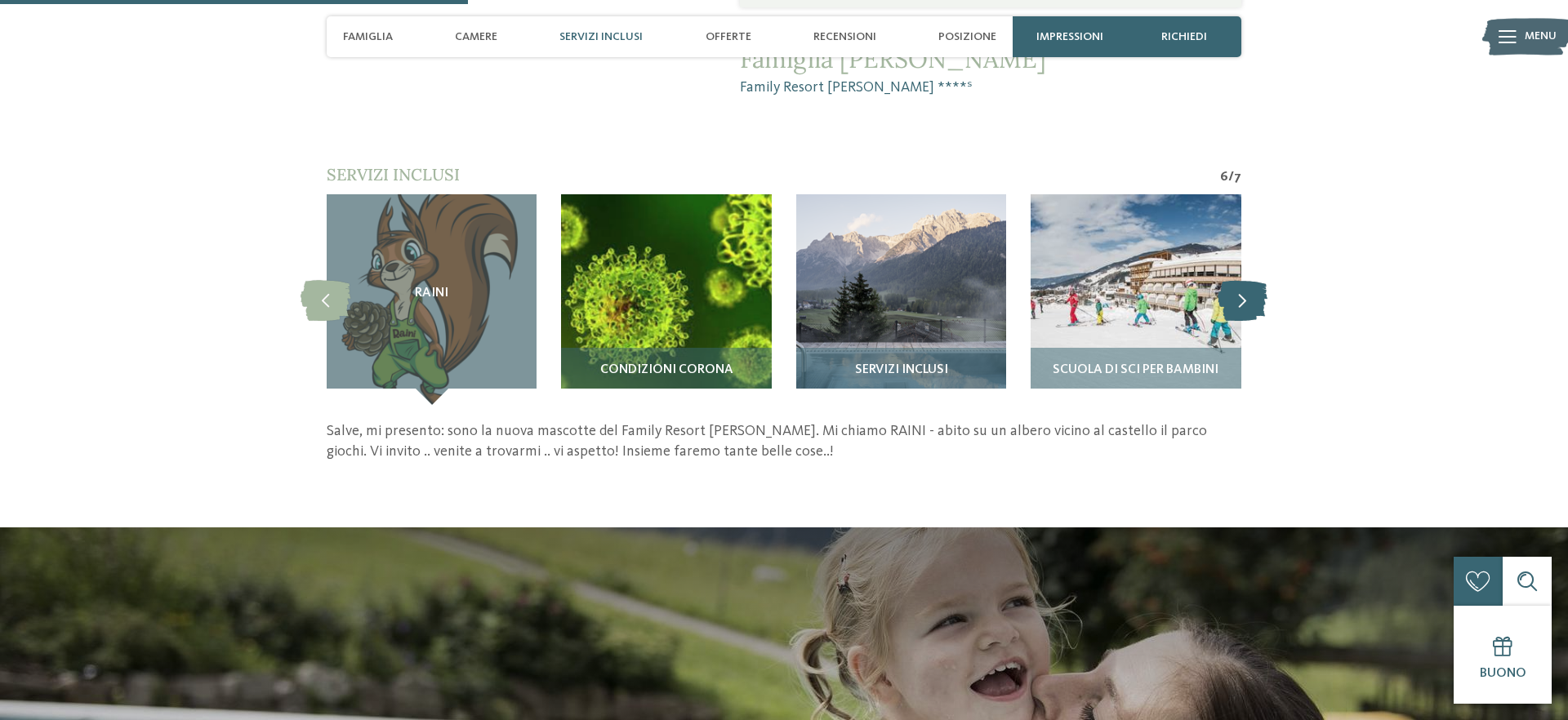
click at [1246, 279] on icon at bounding box center [1243, 300] width 50 height 41
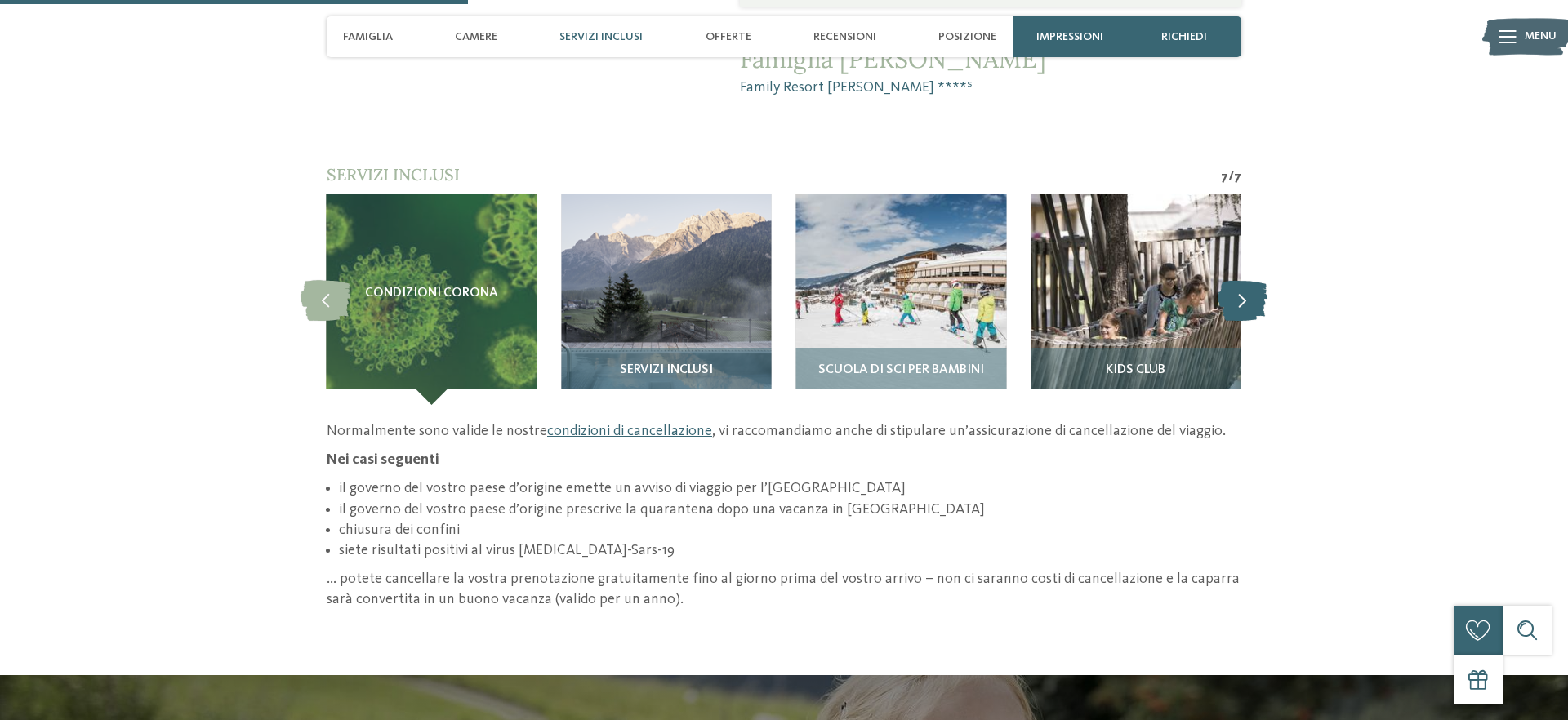
click at [1246, 279] on icon at bounding box center [1243, 300] width 50 height 41
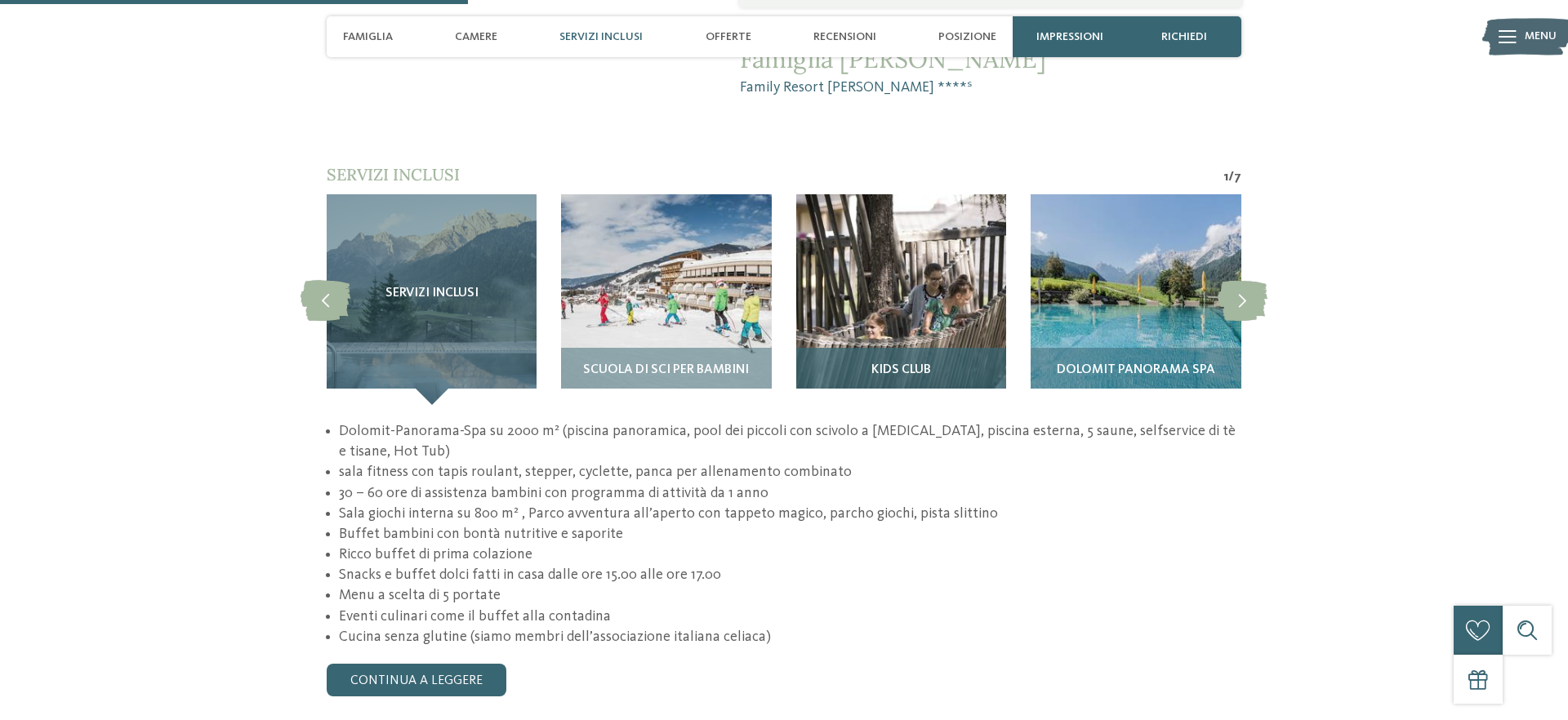
click at [831, 364] on h3 "Kids Club" at bounding box center [901, 371] width 193 height 15
